Goal: Obtain resource: Download file/media

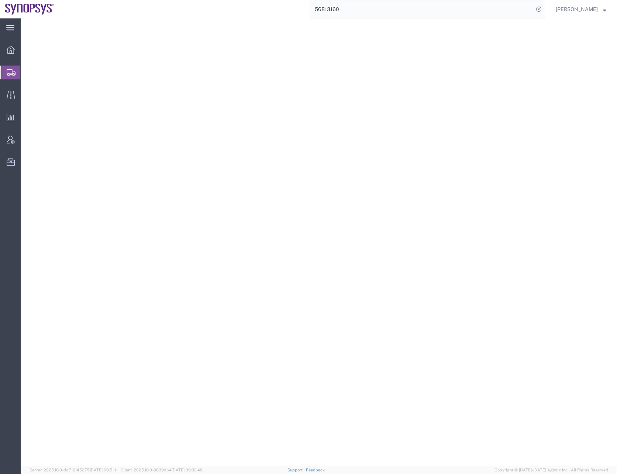
select select "PSNS"
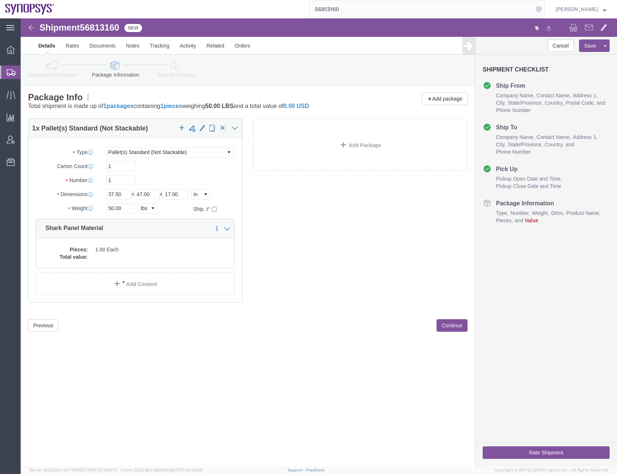
click div "Shipment 56813160 New Details Rates Documents Notes Tracking Activity Related O…"
click icon
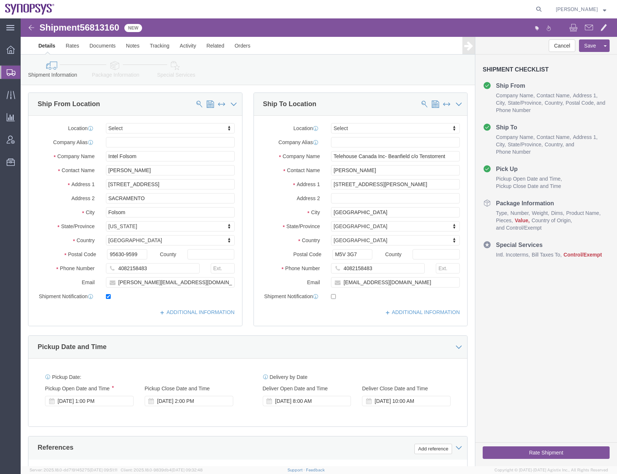
select select
click button "Cancel"
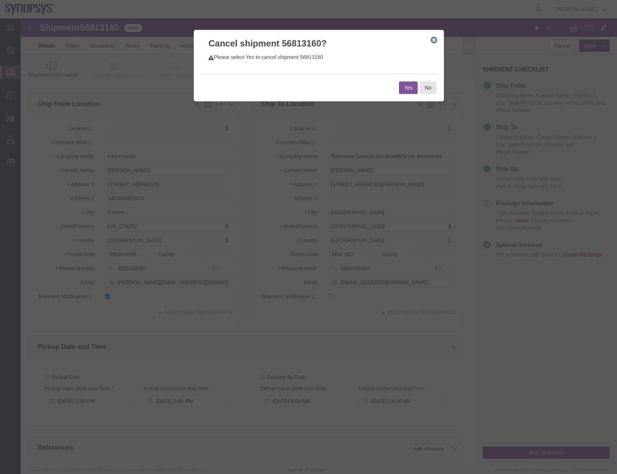
click button "Yes"
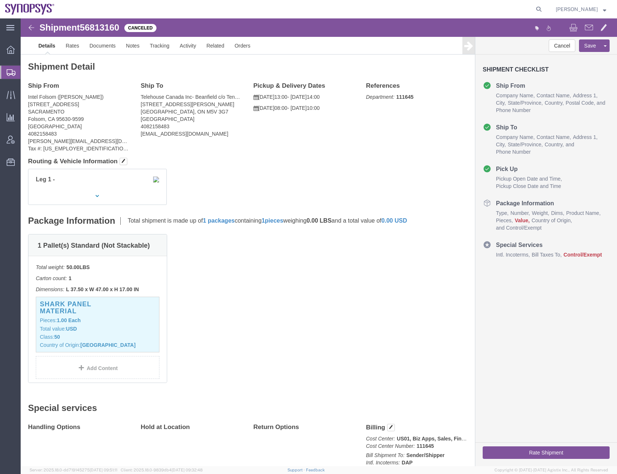
drag, startPoint x: 544, startPoint y: 10, endPoint x: 535, endPoint y: 10, distance: 8.5
click at [544, 10] on icon at bounding box center [538, 9] width 10 height 10
paste input "56724775"
type input "56724775"
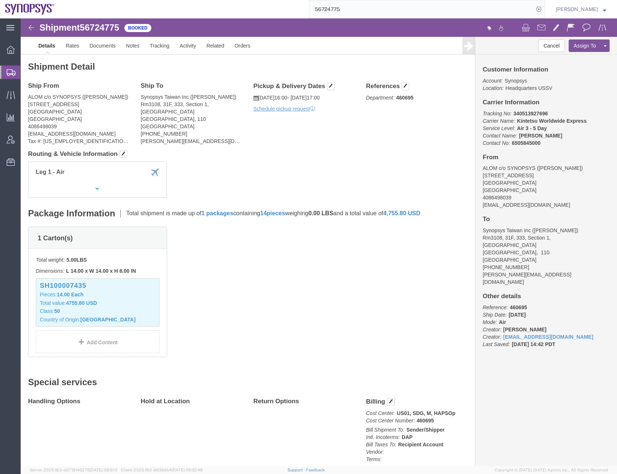
click div "1 Carton(s) Total weight: 5.00 LBS Dimensions: L 14.00 x W 14.00 x H 8.00 IN De…"
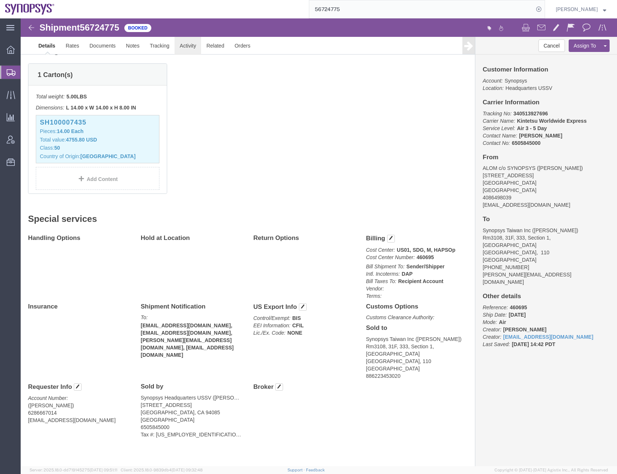
click link "Activity"
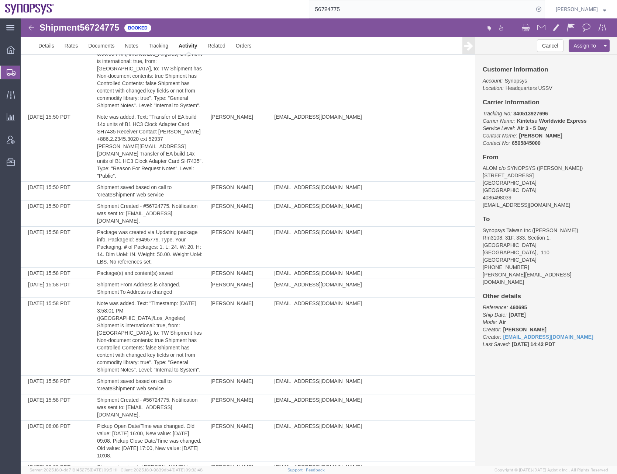
scroll to position [96, 0]
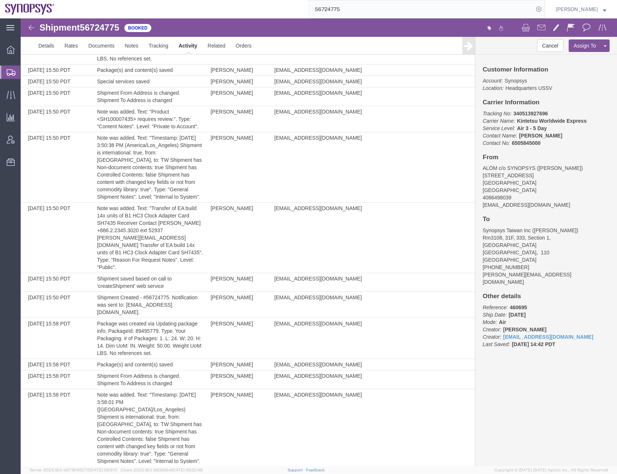
click at [532, 113] on b "340513927696" at bounding box center [530, 114] width 34 height 6
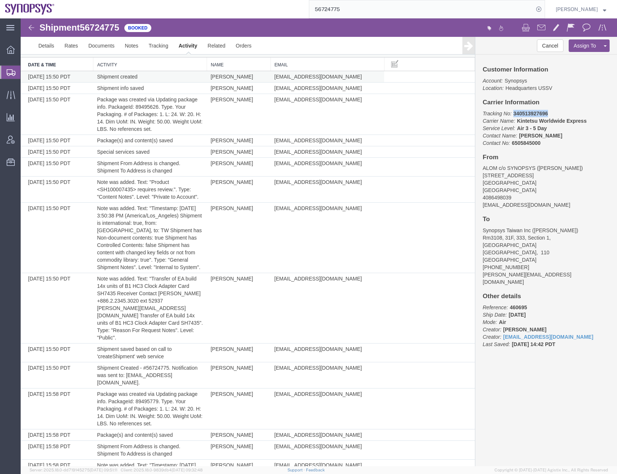
scroll to position [0, 0]
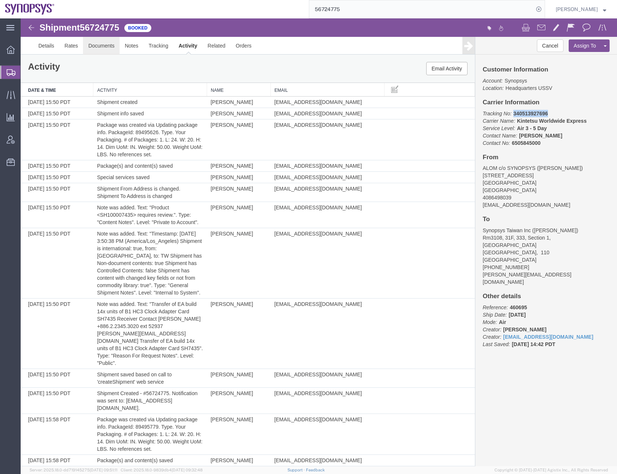
click at [95, 45] on link "Documents" at bounding box center [101, 46] width 37 height 18
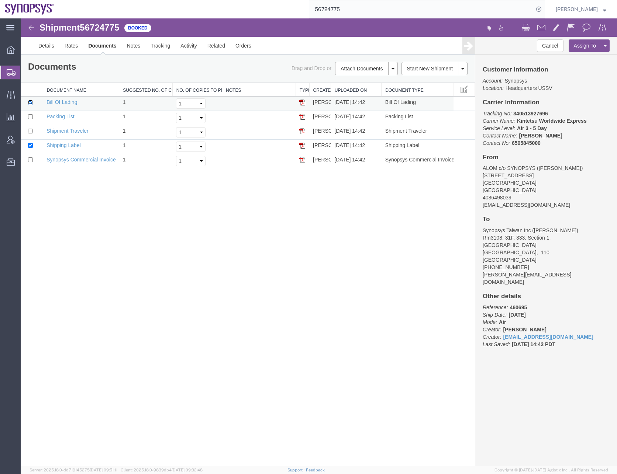
click at [29, 102] on input "checkbox" at bounding box center [30, 102] width 5 height 5
checkbox input "false"
click at [31, 145] on input "checkbox" at bounding box center [30, 145] width 5 height 5
checkbox input "false"
click at [69, 159] on link "Synopsys Commercial Invoice" at bounding box center [80, 160] width 69 height 6
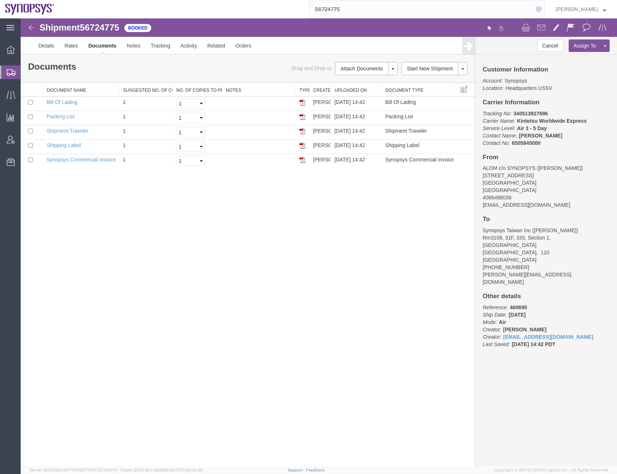
click at [154, 271] on div "Shipment 56724775 5 of 5 Booked Details Rates Documents Notes Tracking Activity…" at bounding box center [319, 242] width 596 height 448
